Goal: Task Accomplishment & Management: Manage account settings

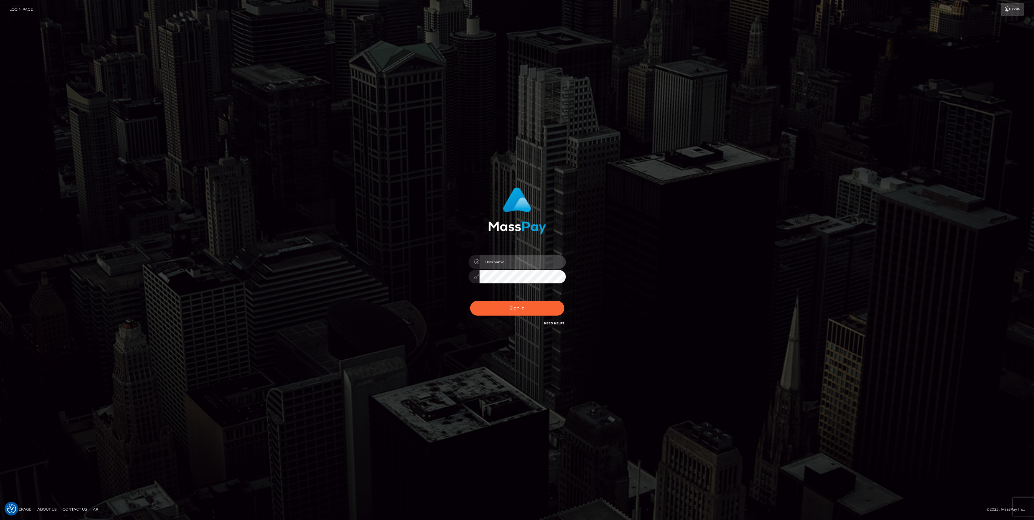
type input "bengreen"
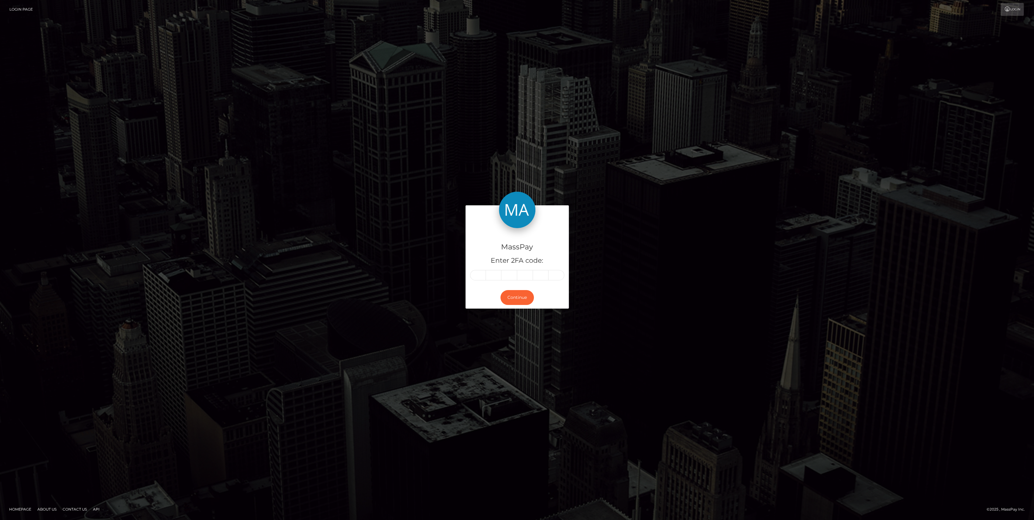
click at [477, 281] on div "MassPay Enter 2FA code:" at bounding box center [516, 257] width 103 height 58
click at [479, 277] on input "text" at bounding box center [478, 275] width 16 height 10
paste input "1"
type input "1"
type input "6"
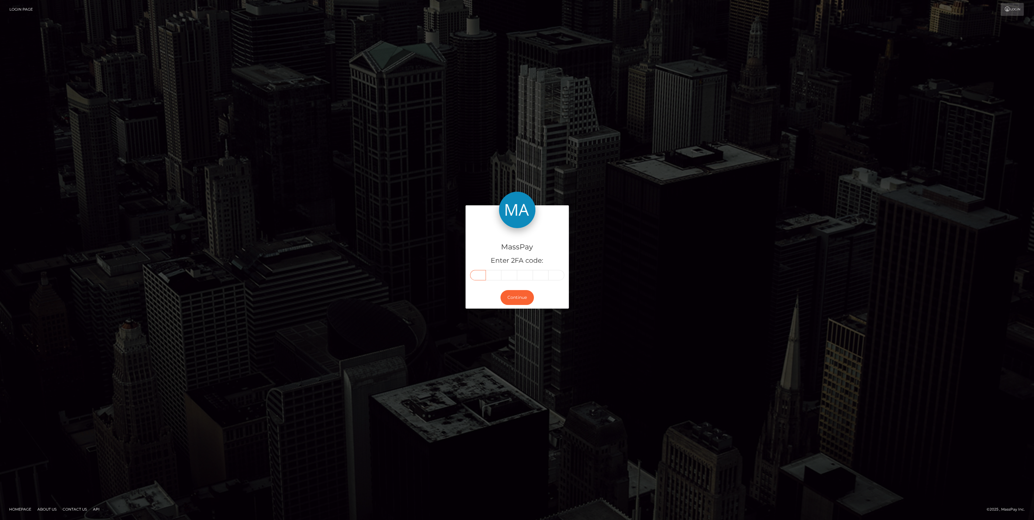
type input "2"
type input "7"
type input "6"
type input "7"
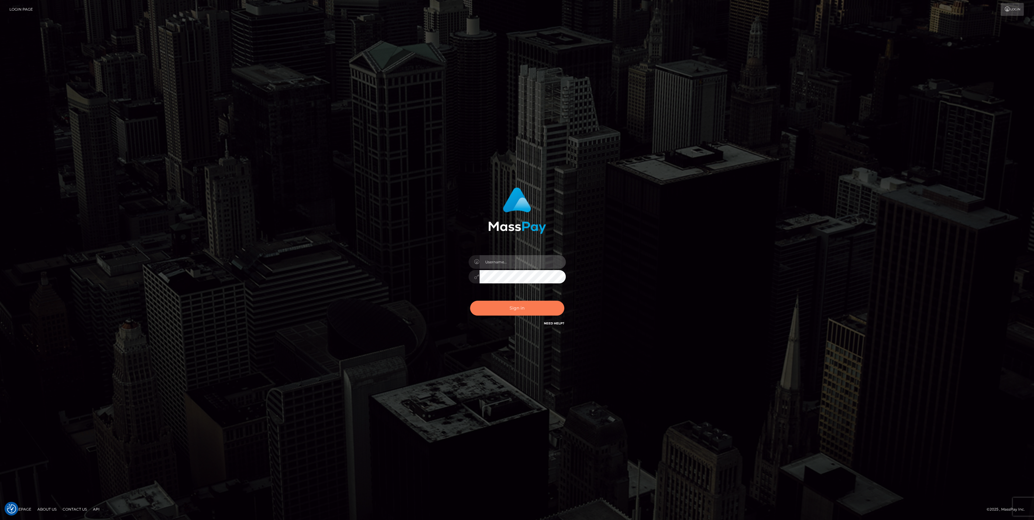
type input "bengreen"
click at [510, 314] on button "Sign in" at bounding box center [517, 308] width 94 height 15
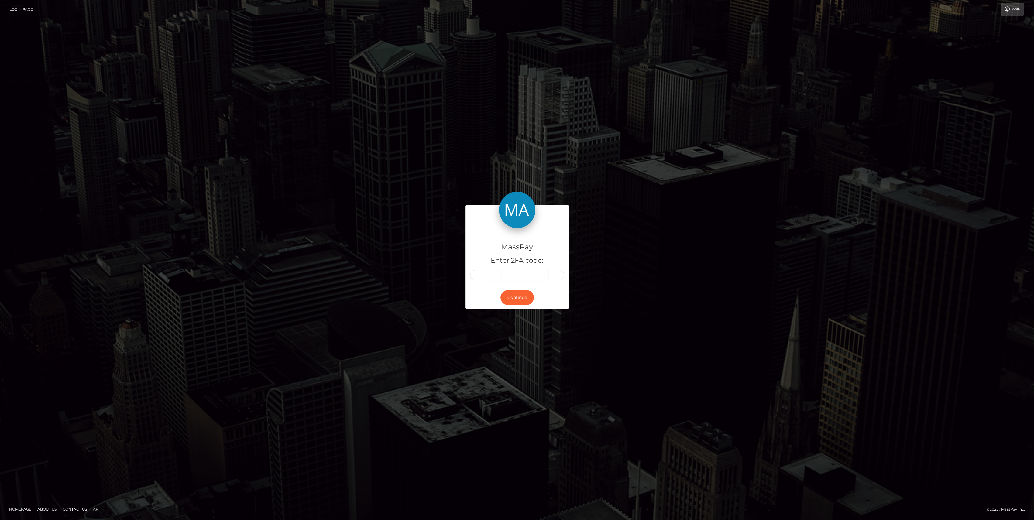
type input "1"
type input "6"
type input "2"
type input "7"
type input "6"
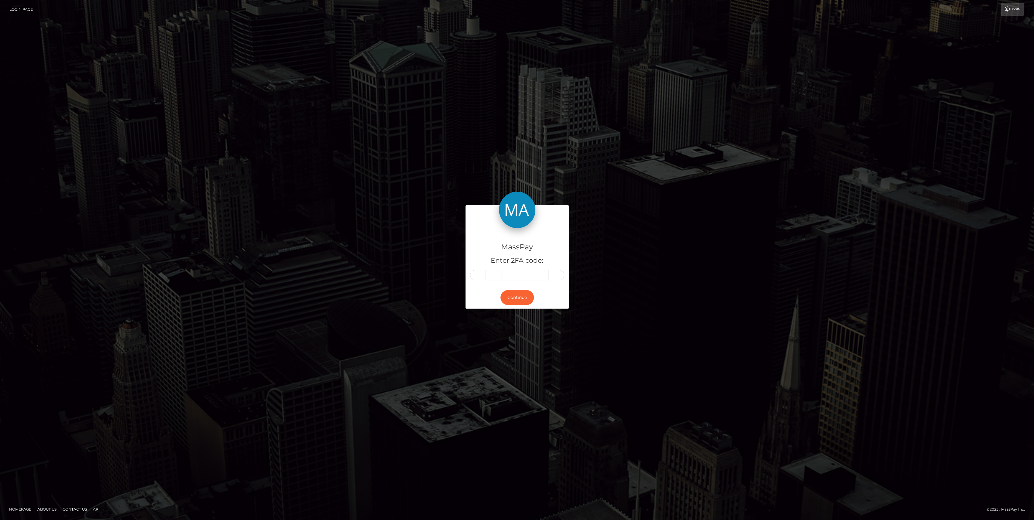
type input "7"
click at [535, 288] on div "Continue" at bounding box center [516, 297] width 103 height 22
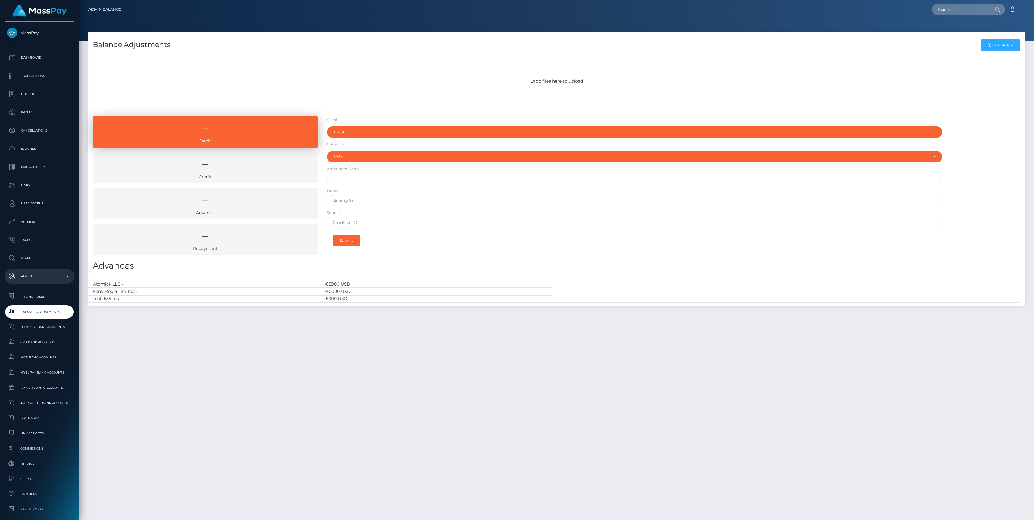
select select "USD"
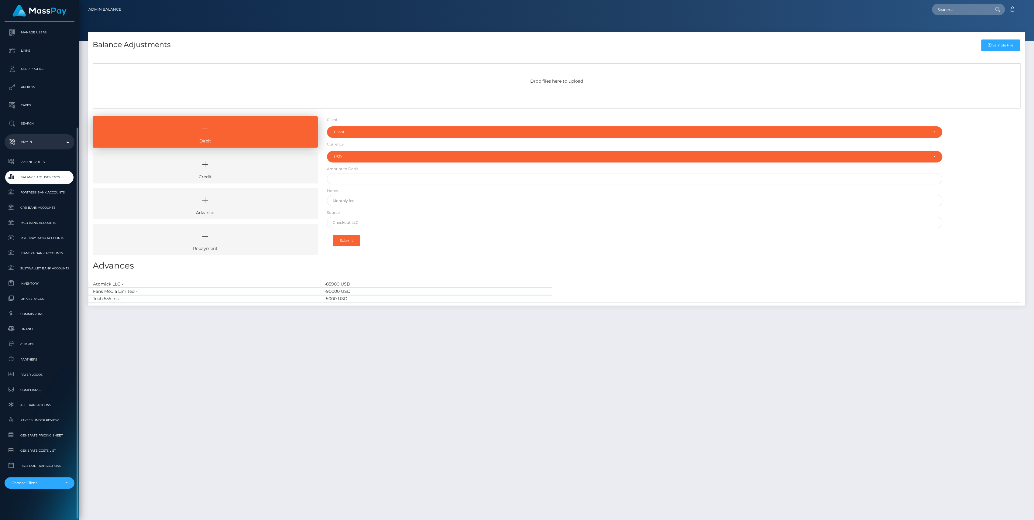
click at [51, 489] on div "MassPay Dashboard Transactions Ledger Payees Cancellations" at bounding box center [39, 270] width 79 height 497
click at [53, 485] on div "Choose Client" at bounding box center [36, 483] width 49 height 5
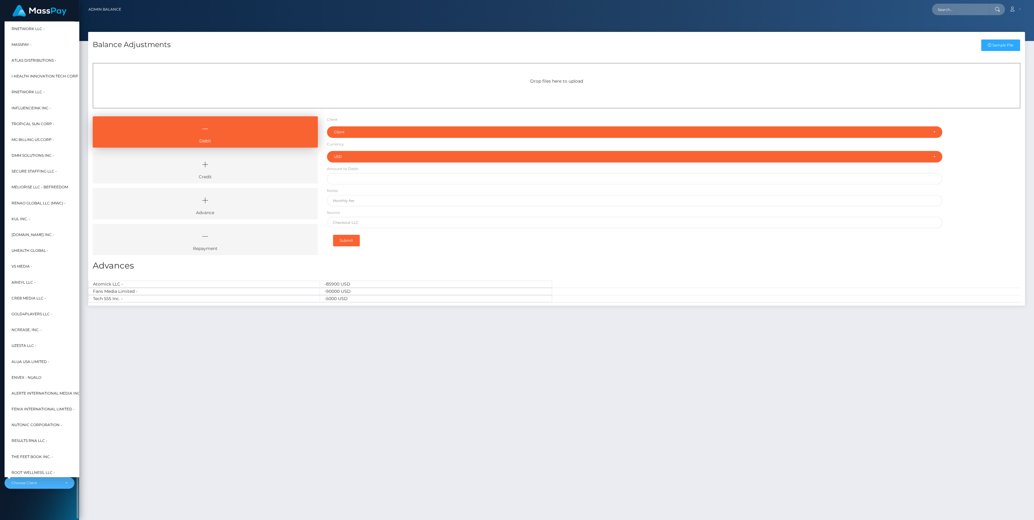
scroll to position [0, 7]
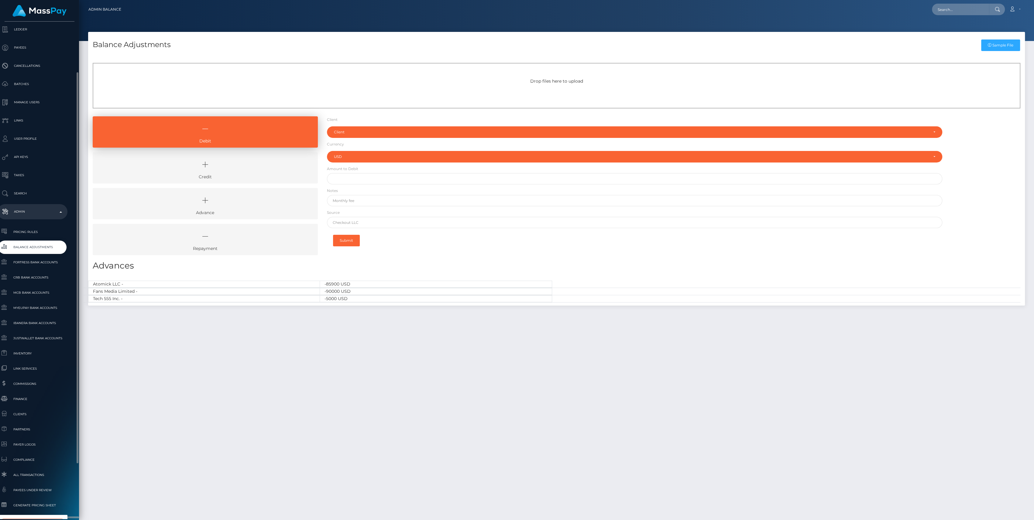
type input "icf"
select select "49"
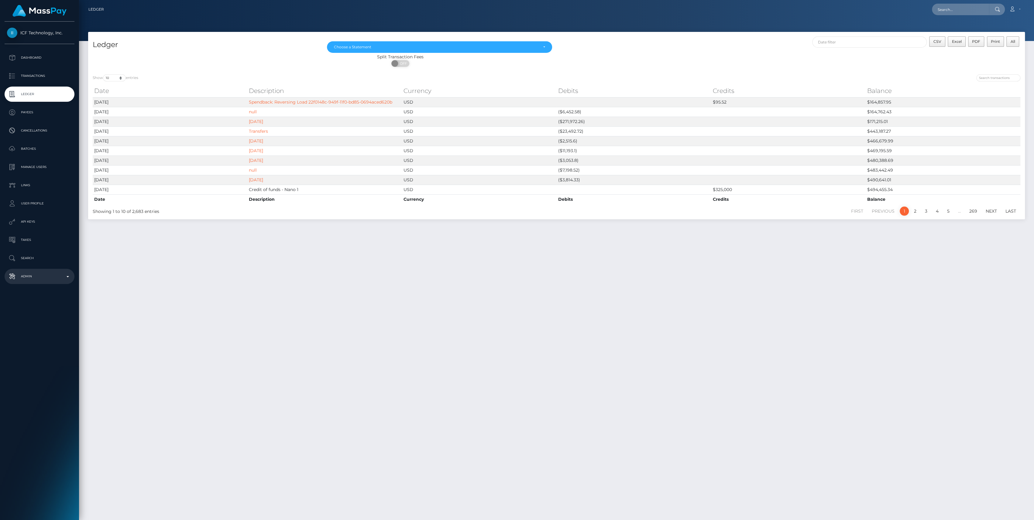
click at [43, 272] on p "Admin" at bounding box center [39, 276] width 65 height 9
click at [61, 312] on span "Balance Adjustments" at bounding box center [39, 311] width 65 height 7
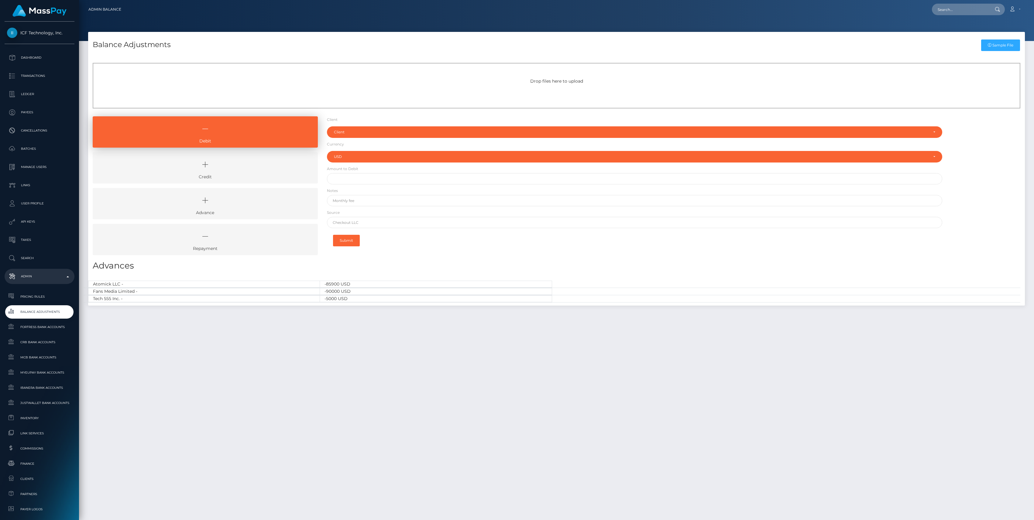
select select "USD"
click at [294, 174] on link "Credit" at bounding box center [205, 167] width 225 height 31
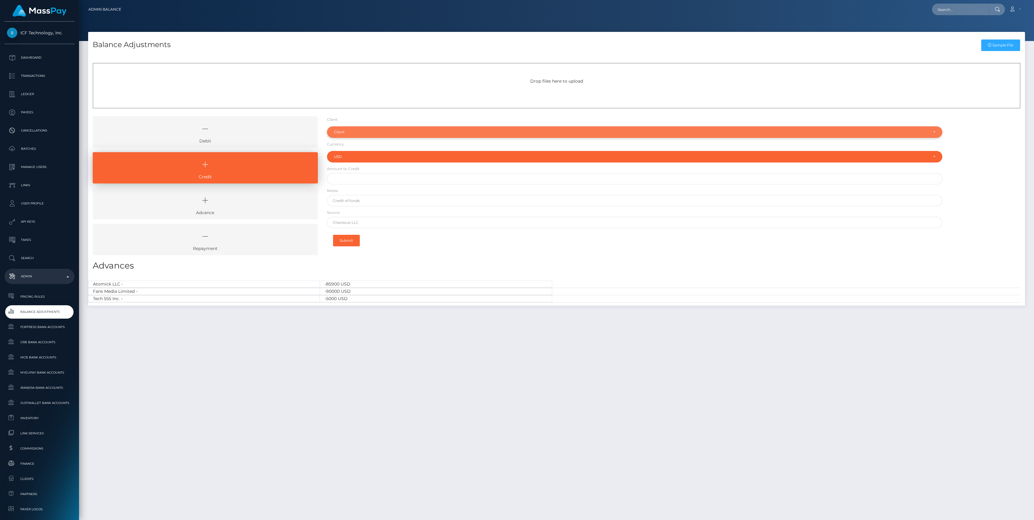
click at [379, 132] on div "Client" at bounding box center [631, 132] width 594 height 5
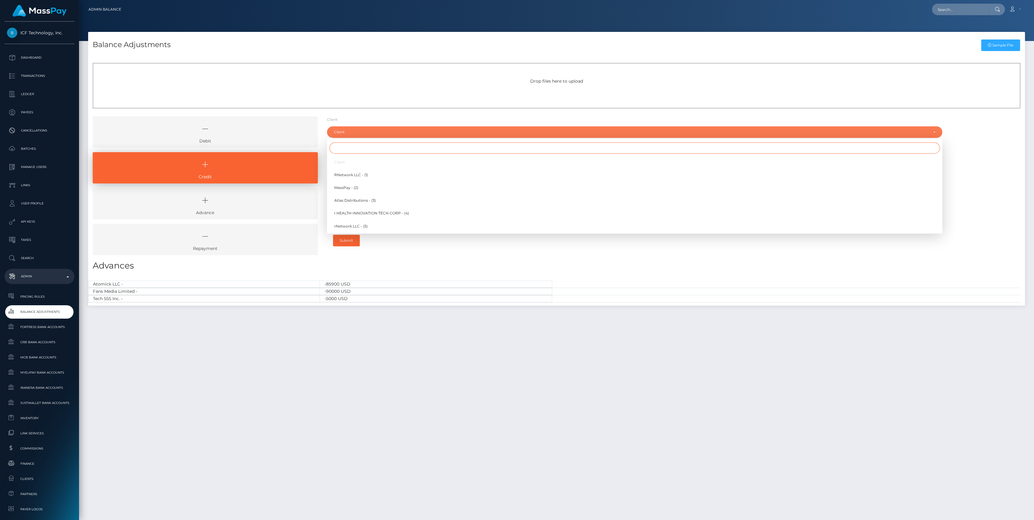
click at [373, 150] on input "Search" at bounding box center [634, 147] width 610 height 11
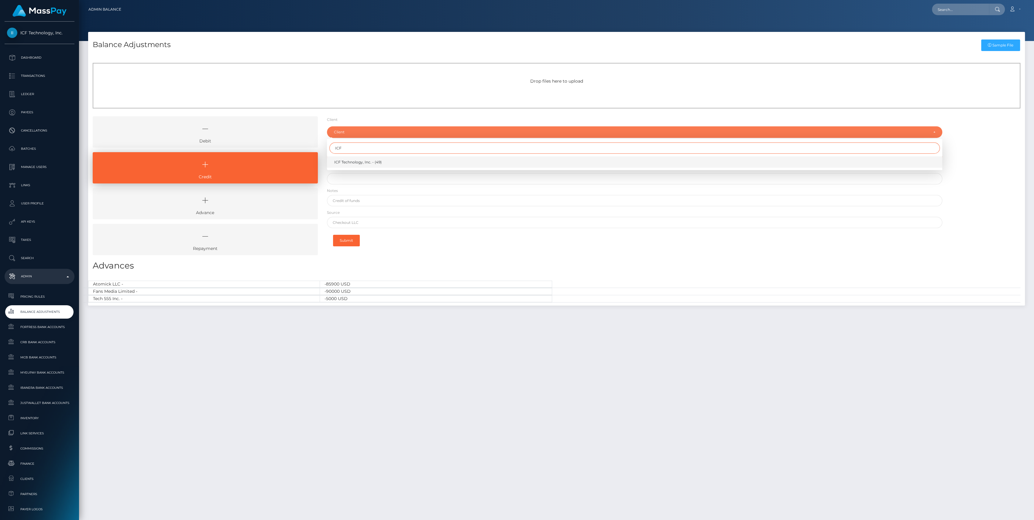
type input "ICF"
click at [422, 156] on link "ICF Technology, Inc. - (49)" at bounding box center [634, 161] width 615 height 11
select select "49"
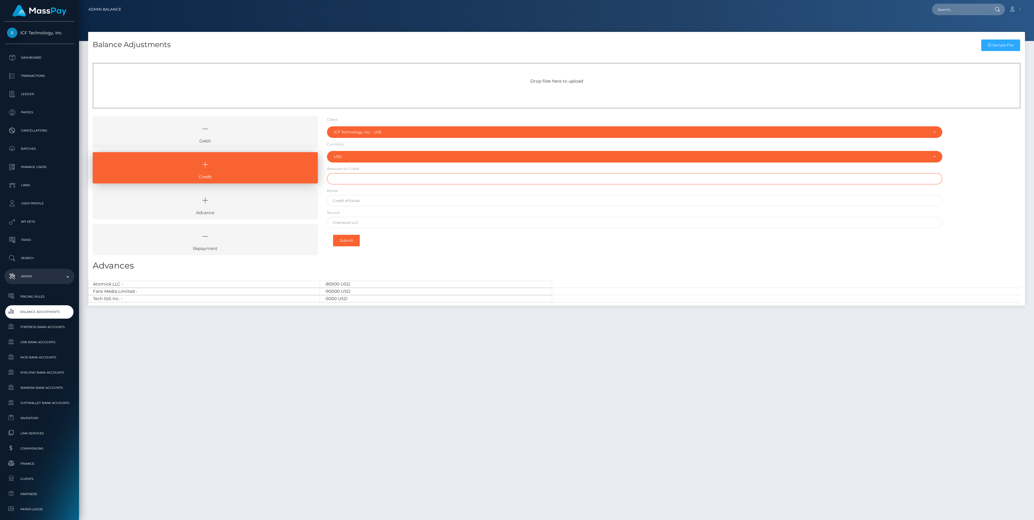
click at [395, 180] on input "text" at bounding box center [634, 178] width 615 height 11
paste input "230,000.00"
type input "$230,000.00"
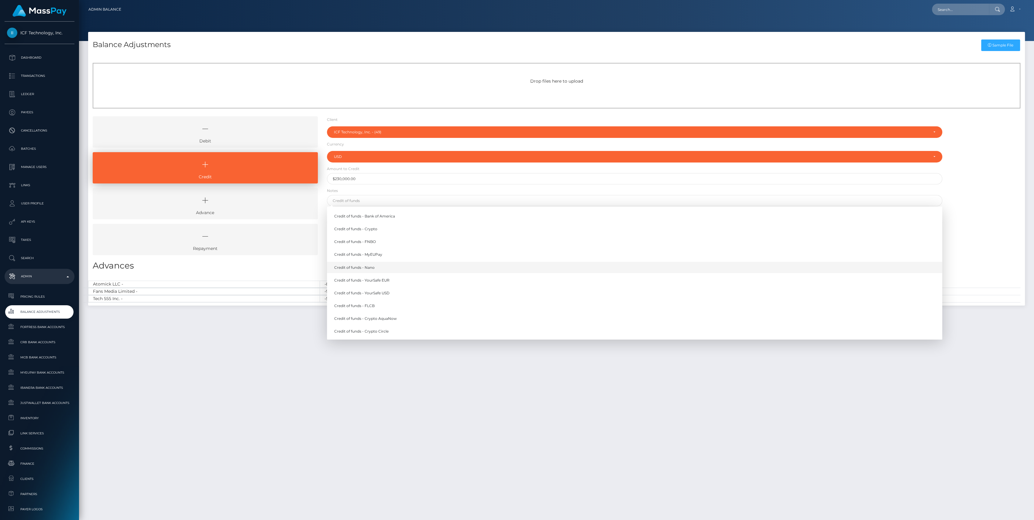
click at [368, 264] on link "Credit of funds - Nano" at bounding box center [634, 267] width 615 height 11
type input "Credit of funds - Nano"
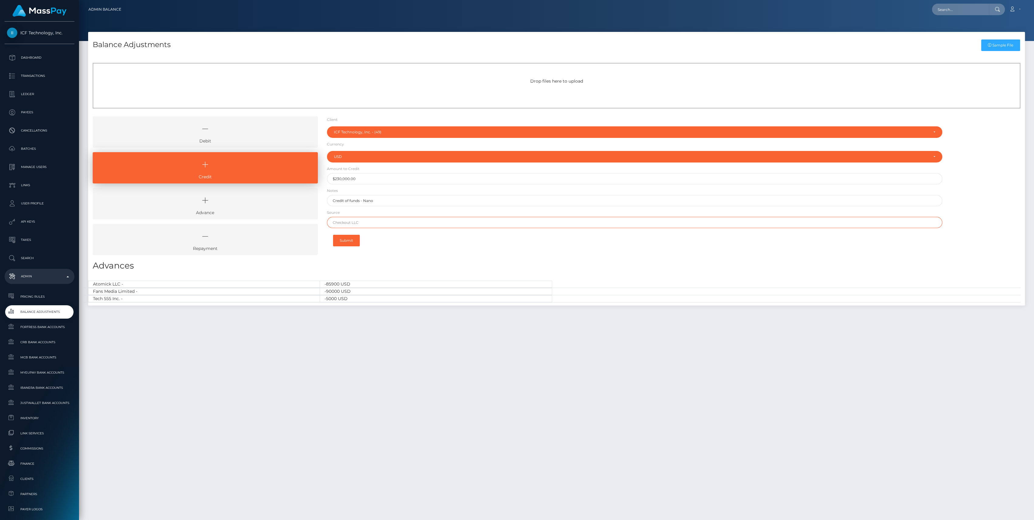
click at [369, 222] on input "text" at bounding box center [634, 222] width 615 height 11
type input "Nano"
click at [337, 237] on button "Submit" at bounding box center [346, 241] width 27 height 12
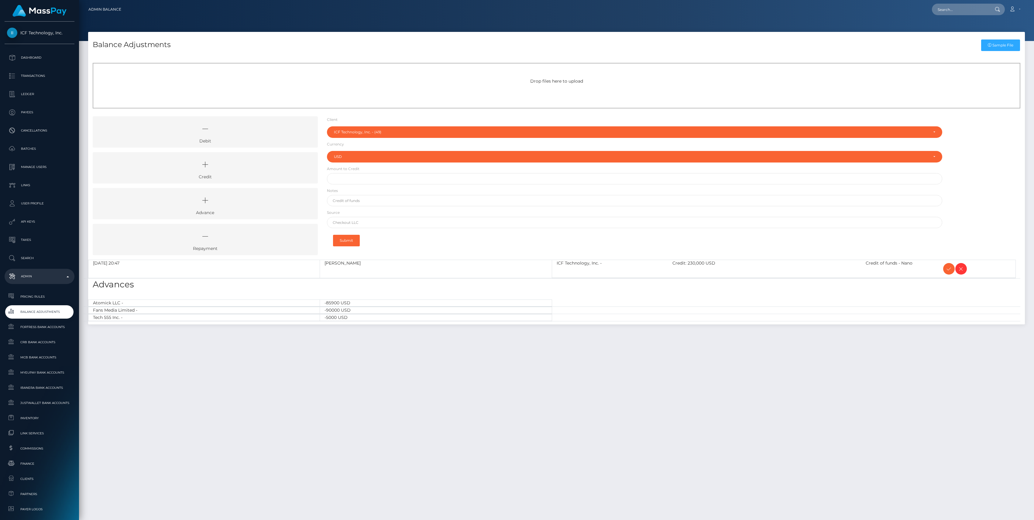
select select "49"
select select "USD"
click at [949, 271] on icon at bounding box center [948, 269] width 7 height 8
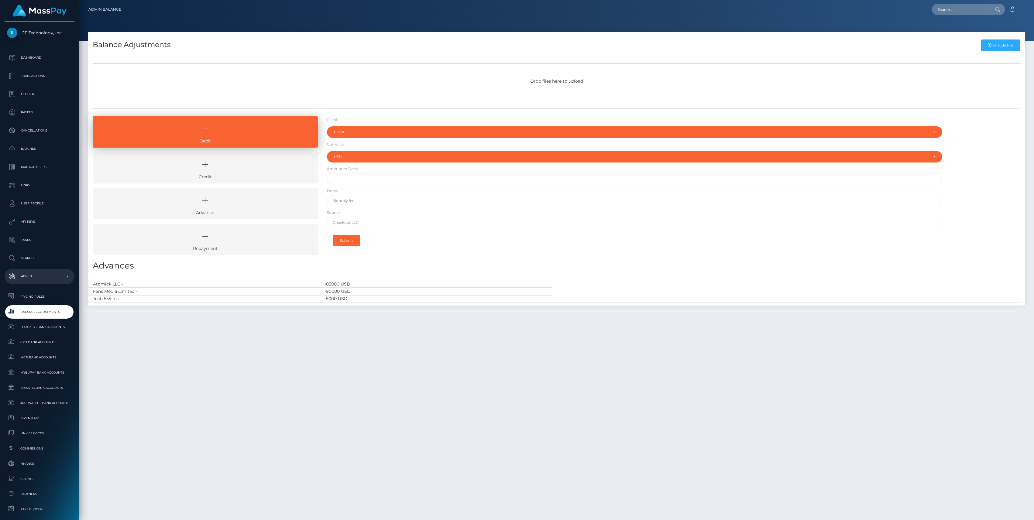
select select "USD"
click at [24, 418] on span "Inventory" at bounding box center [39, 418] width 65 height 7
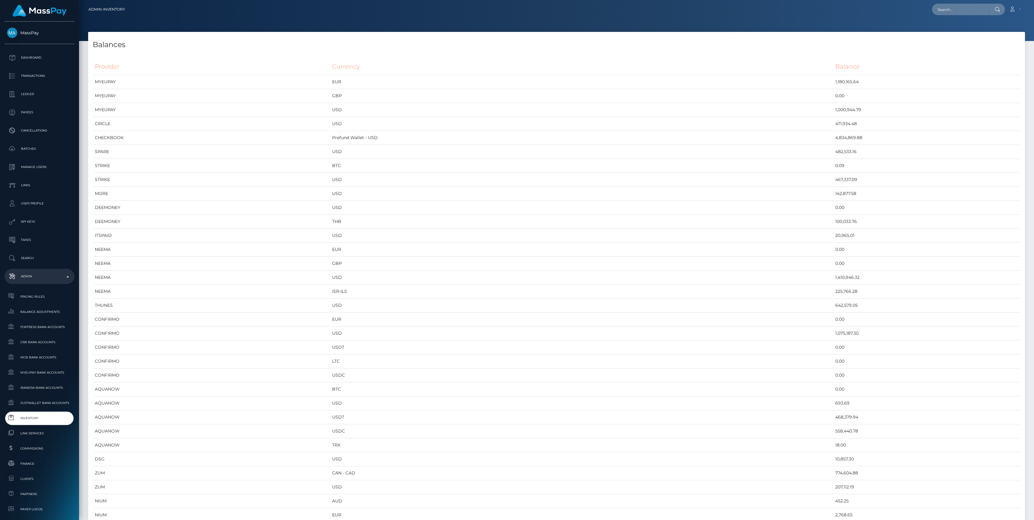
scroll to position [3028, 936]
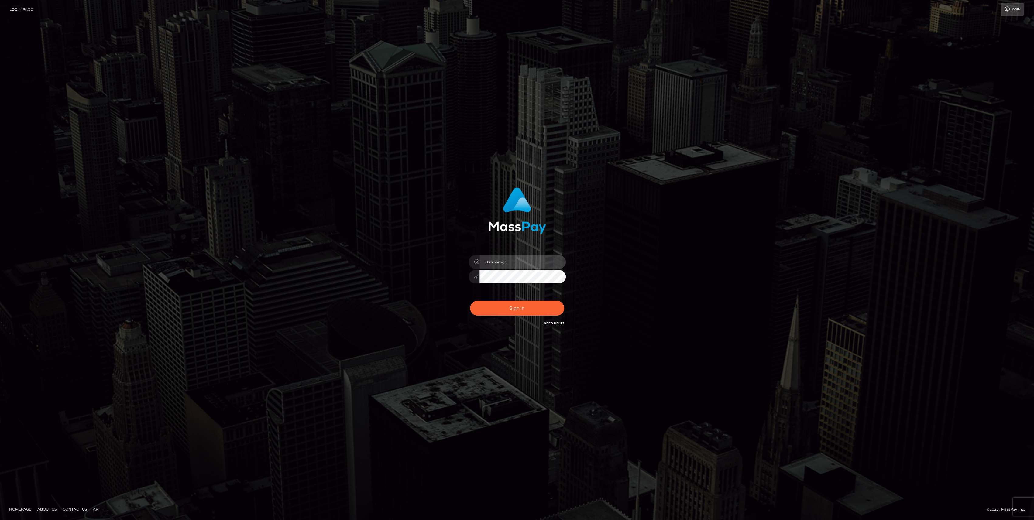
type input "bengreen"
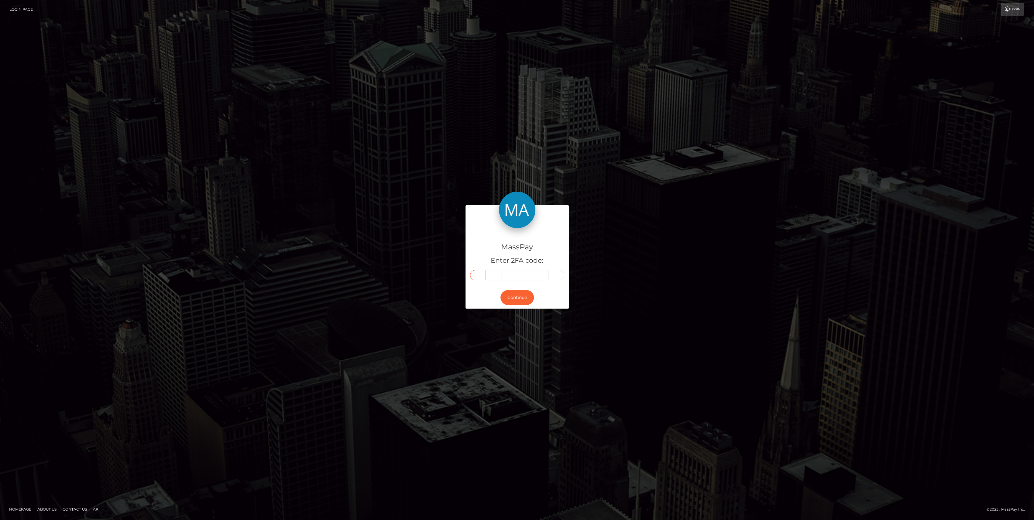
click at [482, 278] on input "text" at bounding box center [478, 275] width 16 height 10
paste input "9"
type input "9"
type input "7"
type input "8"
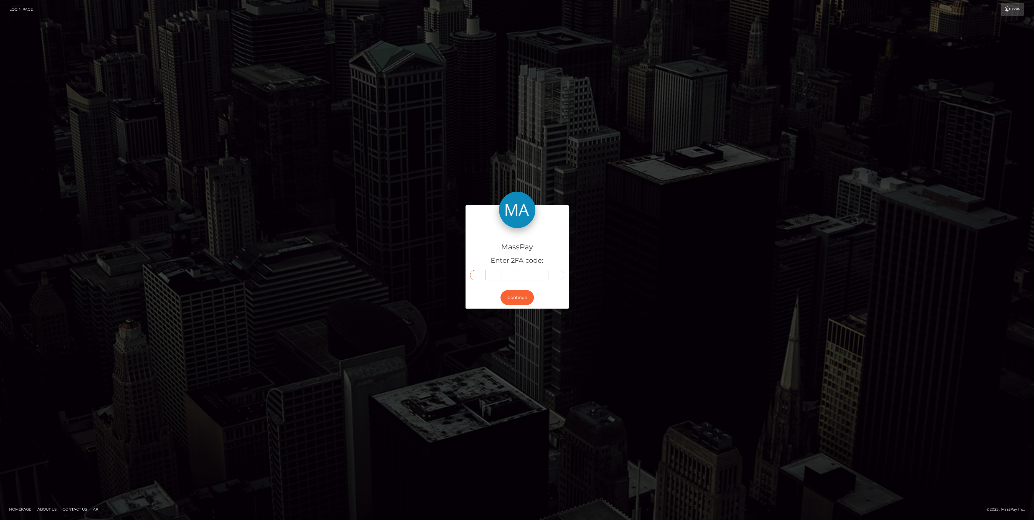
type input "5"
type input "9"
type input "6"
click at [519, 293] on button "Continue" at bounding box center [516, 297] width 33 height 15
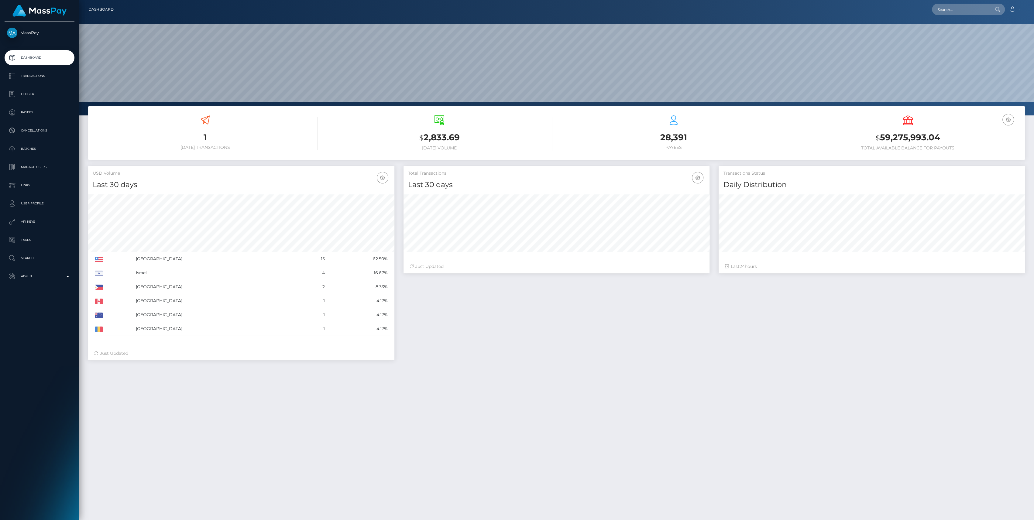
scroll to position [107, 306]
click at [25, 276] on p "Admin" at bounding box center [39, 276] width 65 height 9
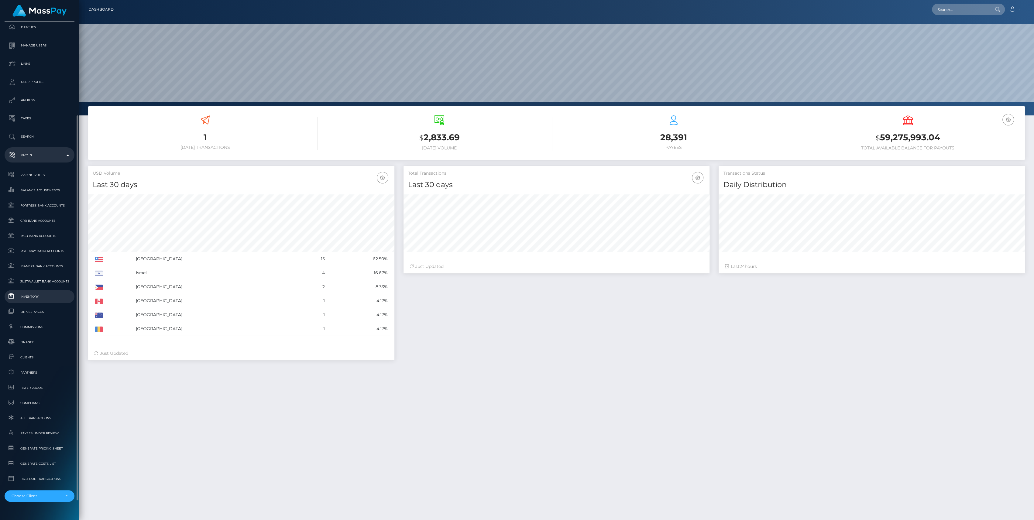
click at [56, 295] on span "Inventory" at bounding box center [39, 296] width 65 height 7
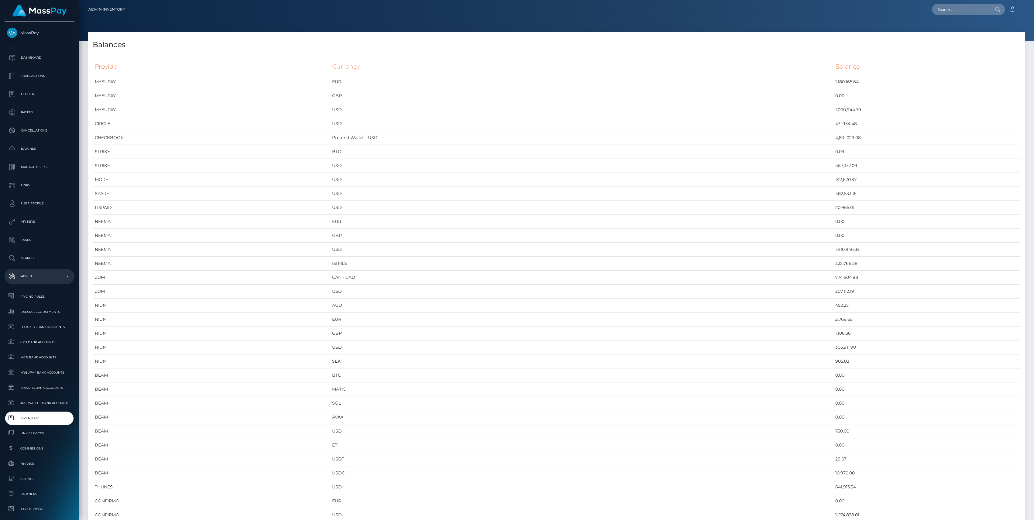
scroll to position [3028, 936]
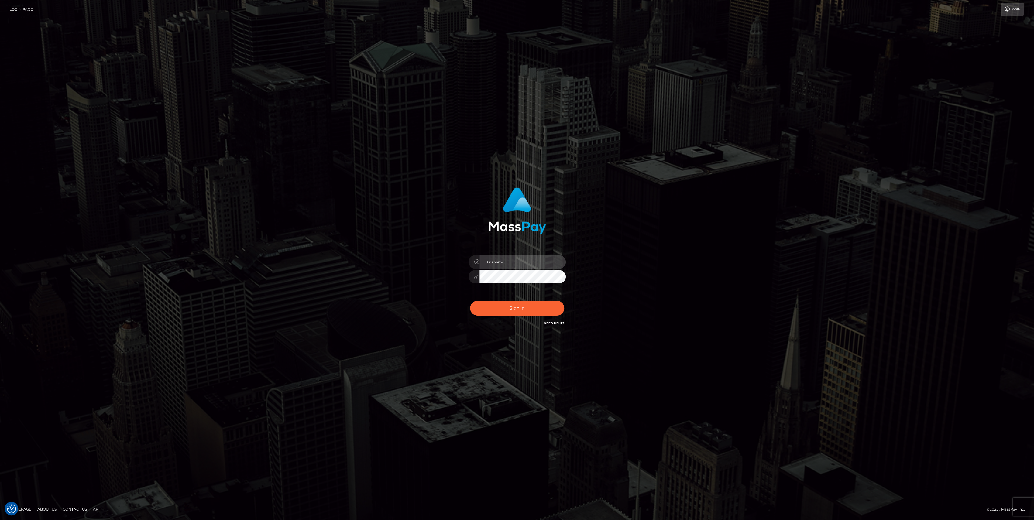
type input "bengreen"
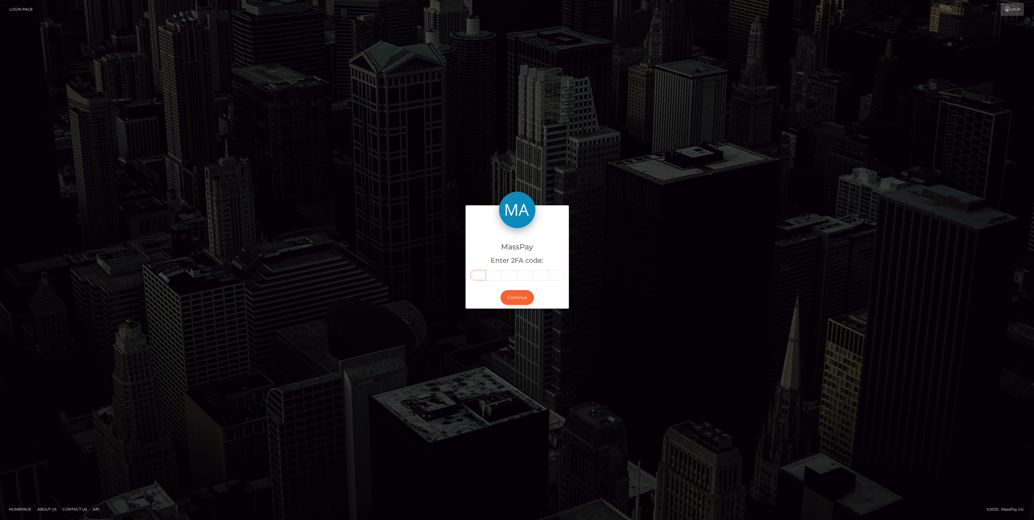
click at [475, 273] on input "text" at bounding box center [478, 275] width 16 height 10
paste input "1"
type input "1"
type input "7"
type input "2"
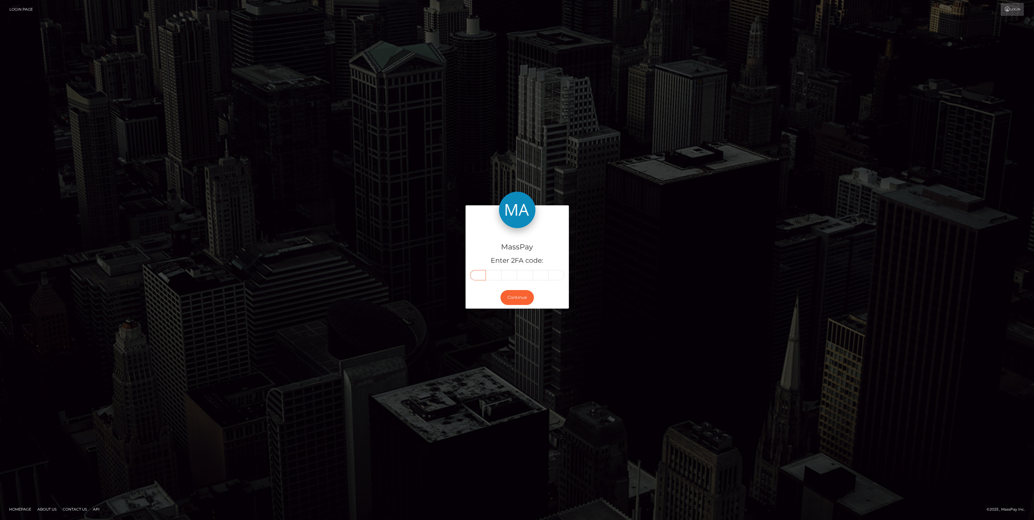
type input "1"
type input "7"
type input "3"
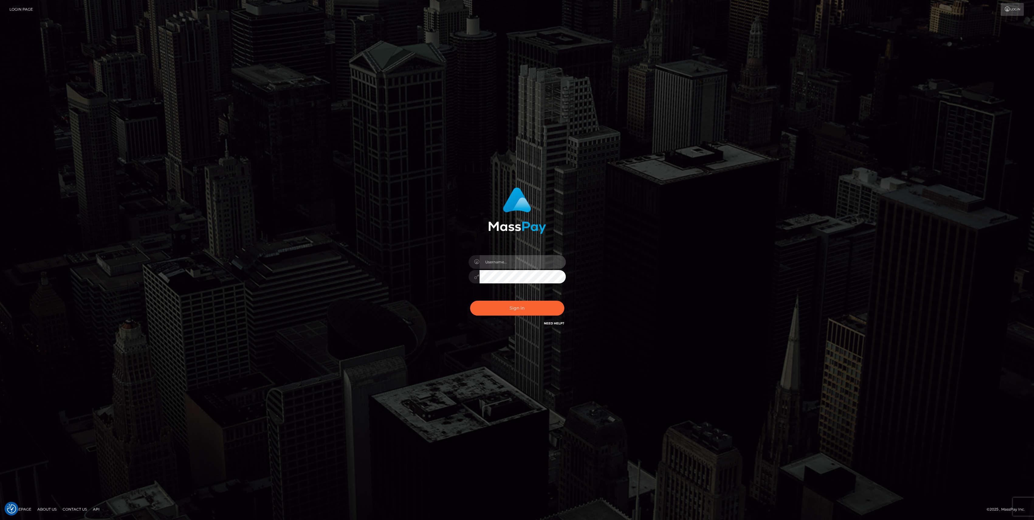
type input "bengreen"
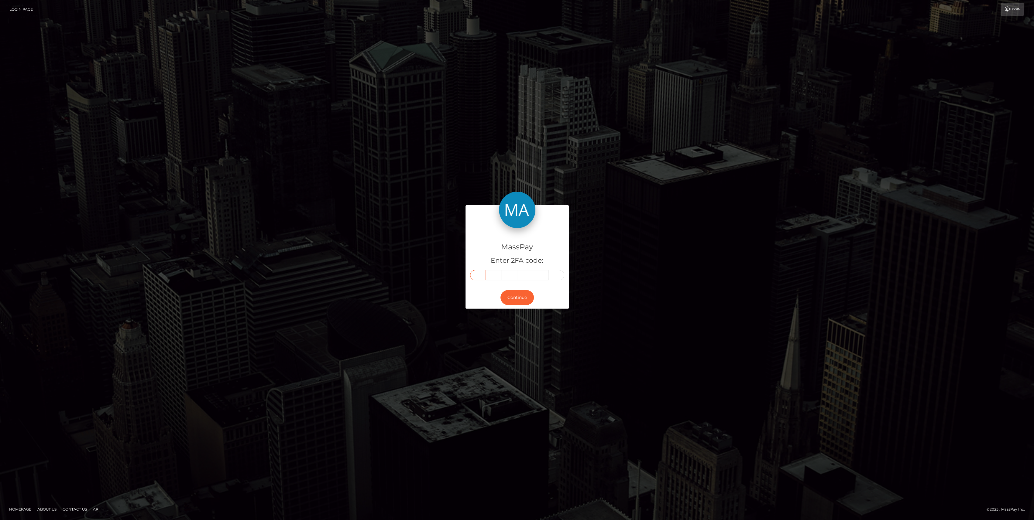
click at [472, 273] on input "text" at bounding box center [478, 275] width 16 height 10
paste input "1"
type input "1"
type input "7"
type input "2"
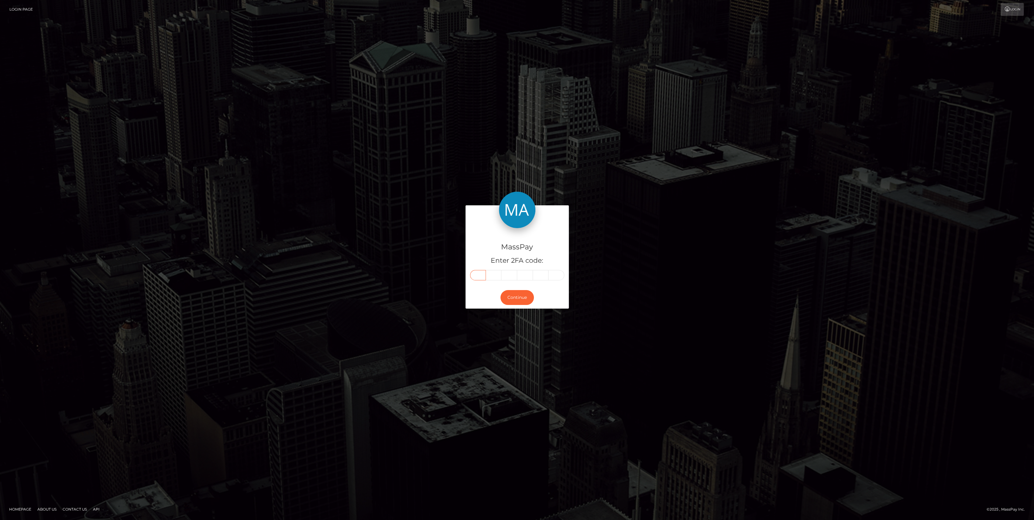
type input "1"
type input "7"
type input "3"
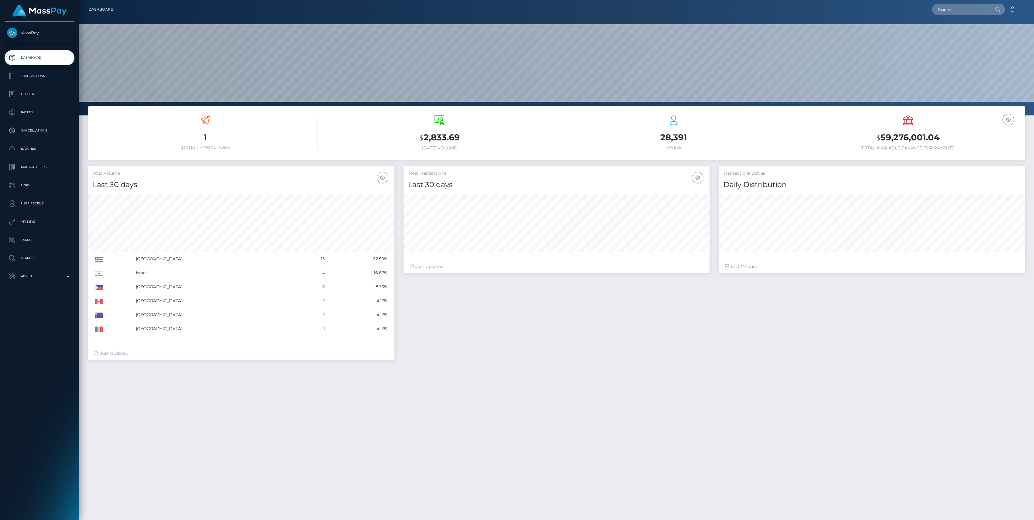
scroll to position [107, 306]
click at [41, 266] on ul "Dashboard Transactions Ledger Payees Cancellations Batches Links" at bounding box center [39, 167] width 79 height 234
click at [41, 276] on p "Admin" at bounding box center [39, 276] width 65 height 9
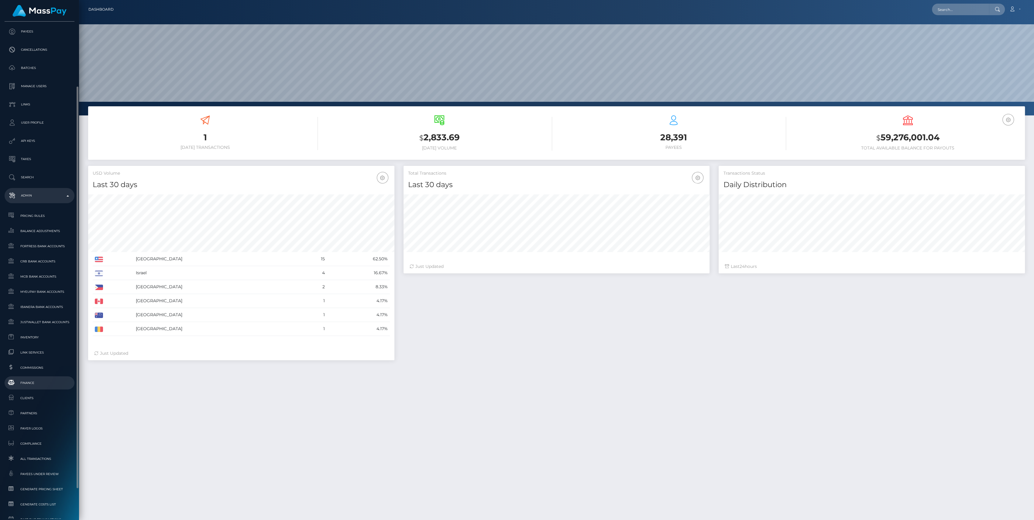
click at [43, 383] on span "Finance" at bounding box center [39, 382] width 65 height 7
click at [33, 347] on span "Finance" at bounding box center [39, 345] width 65 height 7
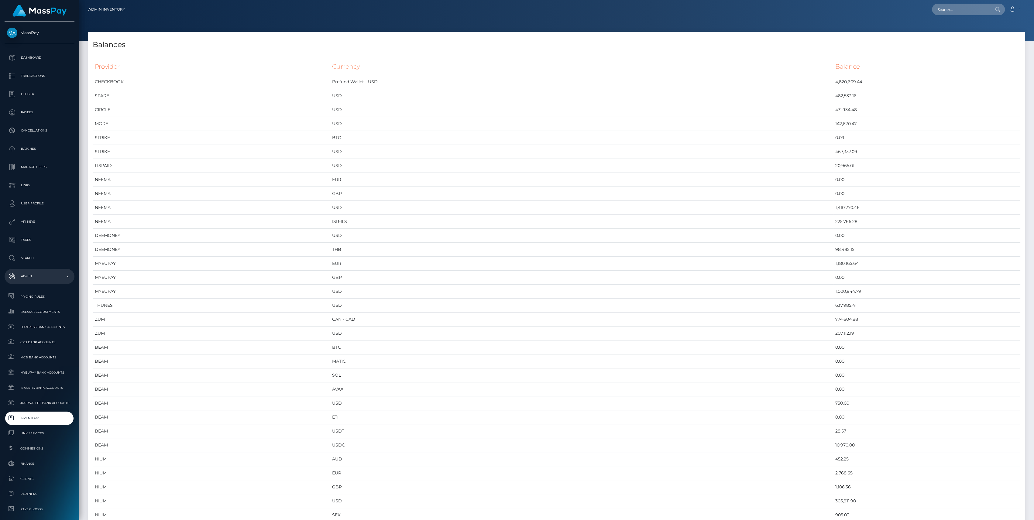
scroll to position [3028, 936]
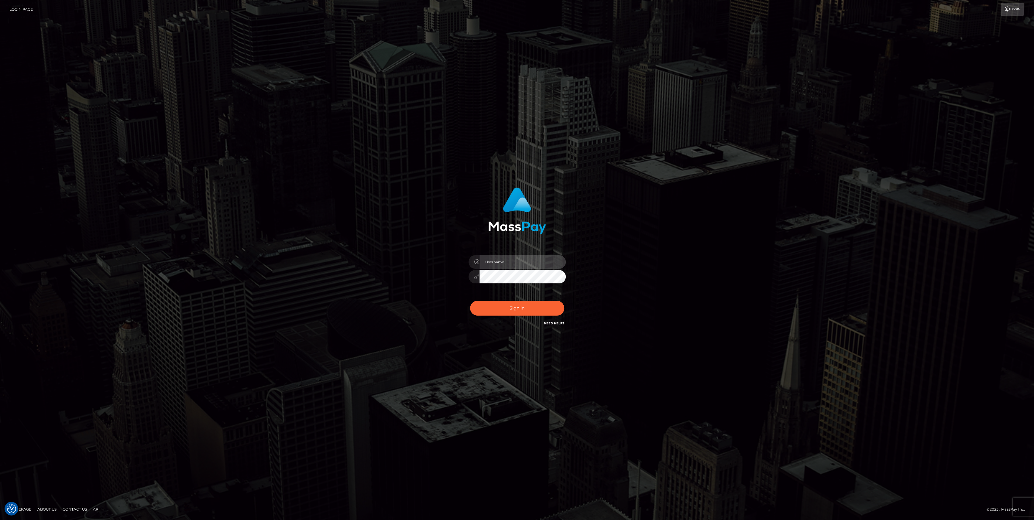
type input "bengreen"
